Goal: Communication & Community: Answer question/provide support

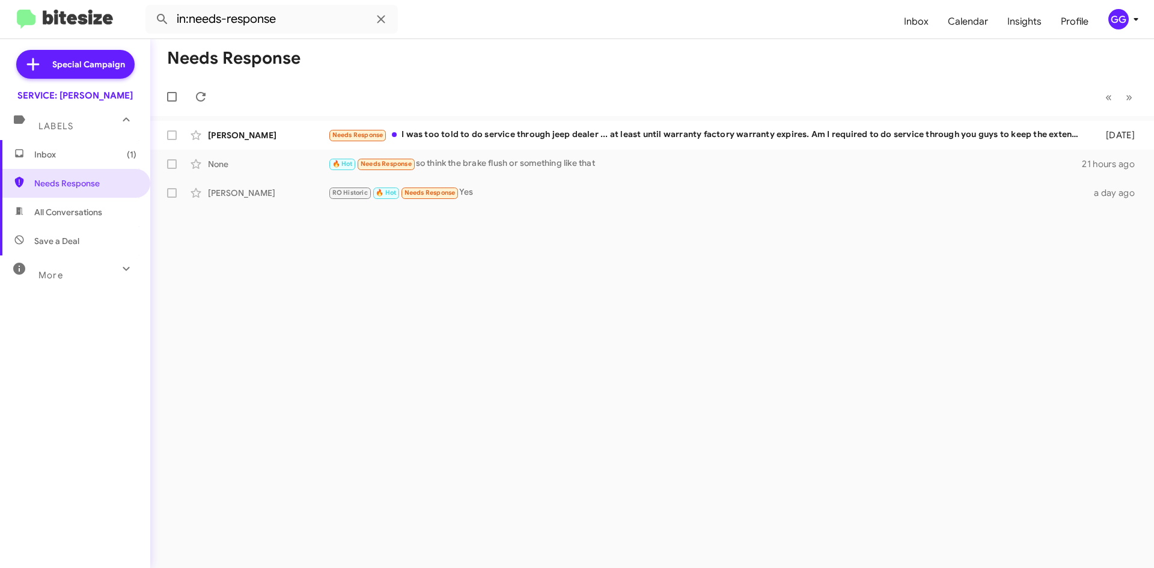
click at [85, 164] on span "Inbox (1)" at bounding box center [75, 154] width 150 height 29
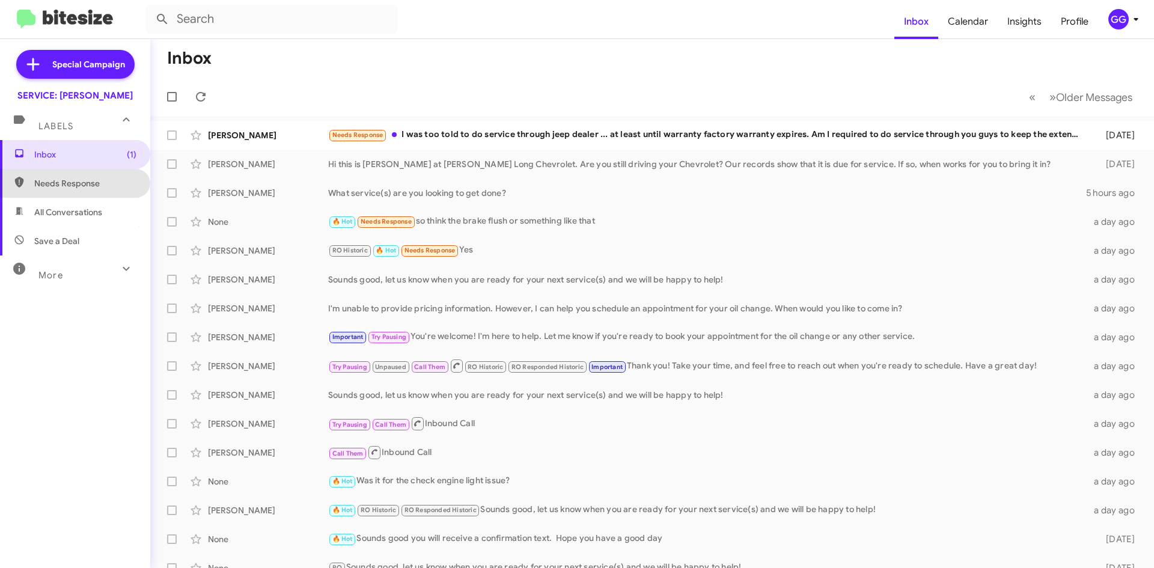
click at [99, 175] on span "Needs Response" at bounding box center [75, 183] width 150 height 29
type input "in:needs-response"
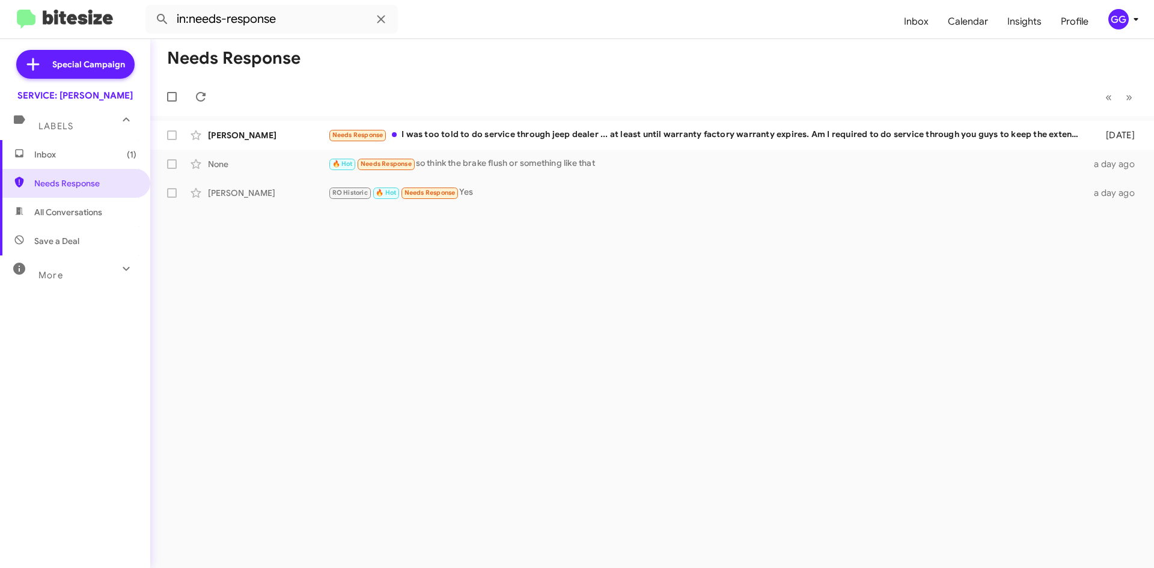
click at [361, 335] on div "Needs Response « Previous » Next [PERSON_NAME] Needs Response I was too told to…" at bounding box center [651, 303] width 1003 height 529
click at [67, 208] on span "All Conversations" at bounding box center [68, 212] width 68 height 12
type input "in:all-conversations"
